Goal: Find specific page/section: Find specific page/section

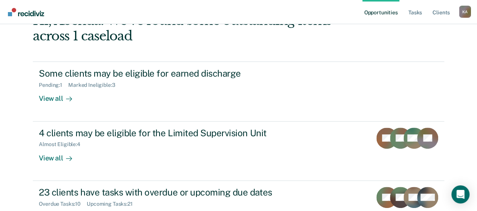
scroll to position [61, 0]
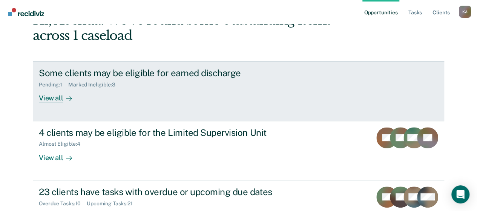
click at [99, 69] on div "Some clients may be eligible for earned discharge" at bounding box center [171, 72] width 265 height 11
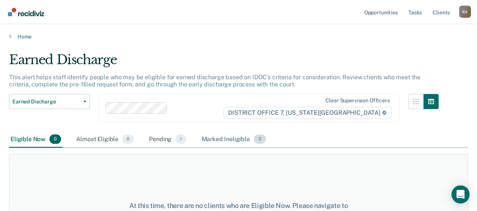
click at [216, 140] on div "Marked Ineligible 3" at bounding box center [233, 139] width 67 height 17
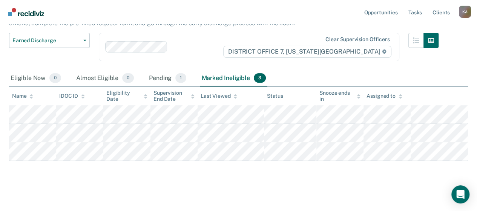
scroll to position [65, 0]
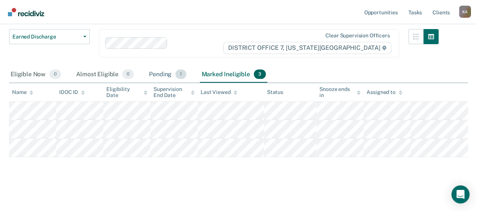
click at [162, 73] on div "Pending 1" at bounding box center [167, 74] width 40 height 17
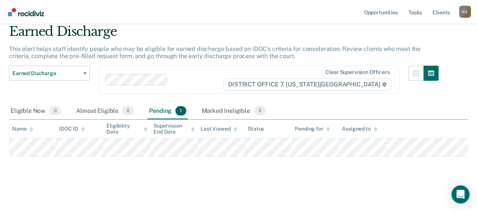
scroll to position [28, 0]
click at [26, 112] on div "Eligible Now 0" at bounding box center [36, 111] width 54 height 17
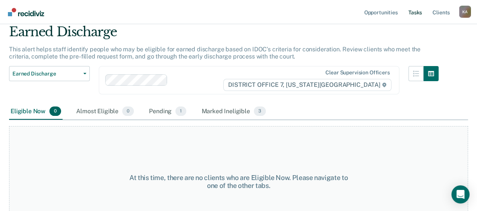
click at [419, 9] on link "Tasks" at bounding box center [415, 12] width 17 height 24
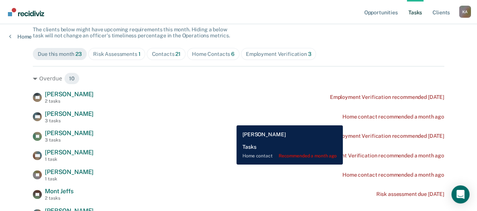
scroll to position [66, 0]
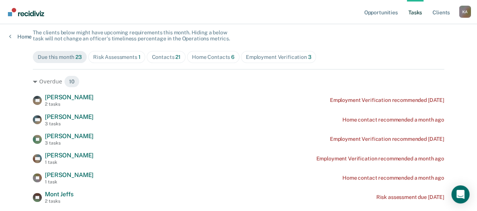
click at [129, 57] on div "Risk Assessments 1" at bounding box center [116, 57] width 47 height 6
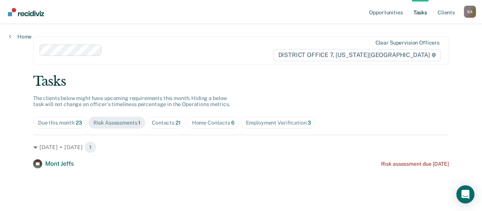
click at [168, 122] on div "Contacts 21" at bounding box center [166, 122] width 29 height 6
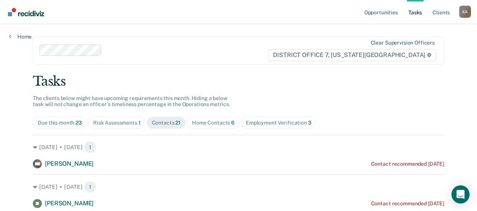
click at [195, 119] on div "Home Contacts 6" at bounding box center [213, 122] width 43 height 6
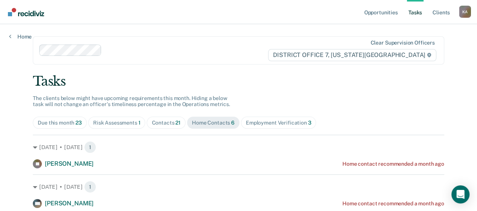
click at [256, 119] on div "Employment Verification 3" at bounding box center [279, 122] width 66 height 6
